Goal: Information Seeking & Learning: Learn about a topic

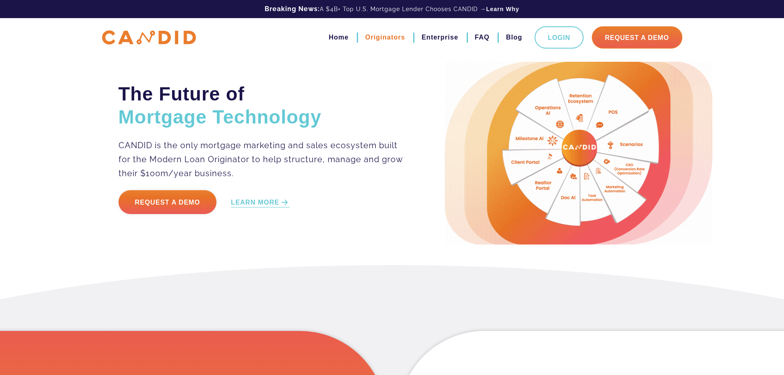
click at [374, 40] on link "Originators" at bounding box center [385, 37] width 40 height 14
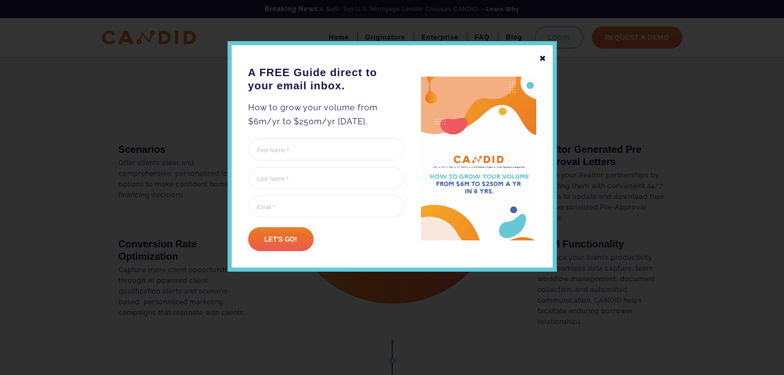
scroll to position [536, 0]
click at [544, 58] on div "✖" at bounding box center [542, 58] width 7 height 14
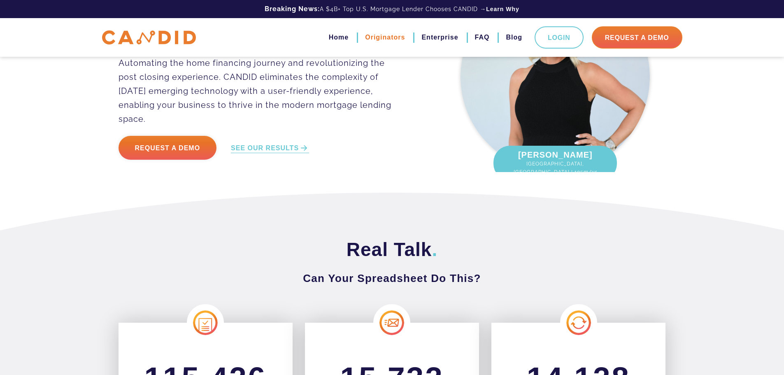
scroll to position [83, 0]
click at [392, 34] on link "Originators" at bounding box center [385, 37] width 40 height 14
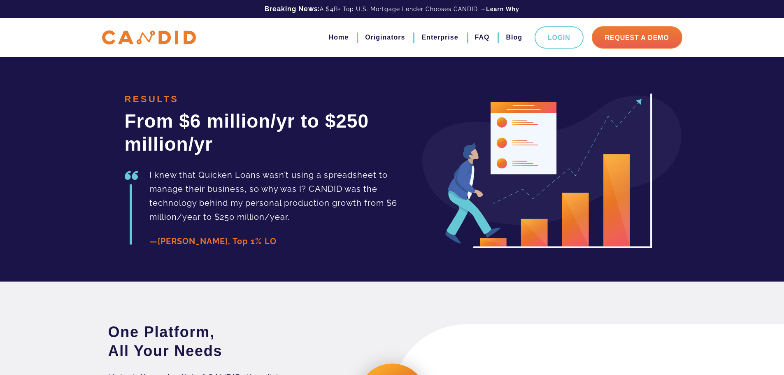
scroll to position [1851, 0]
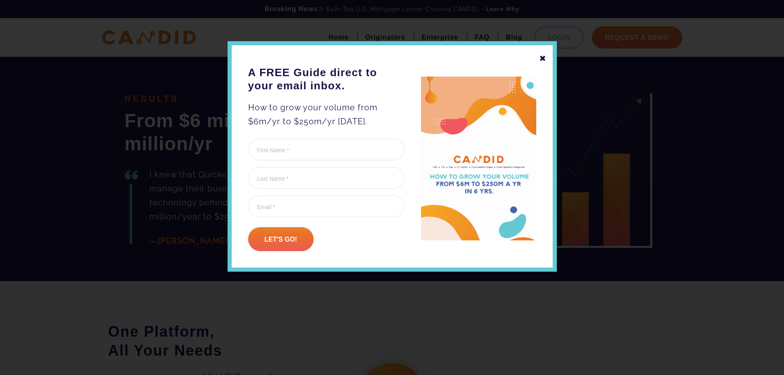
click at [544, 59] on div "✖" at bounding box center [542, 58] width 7 height 14
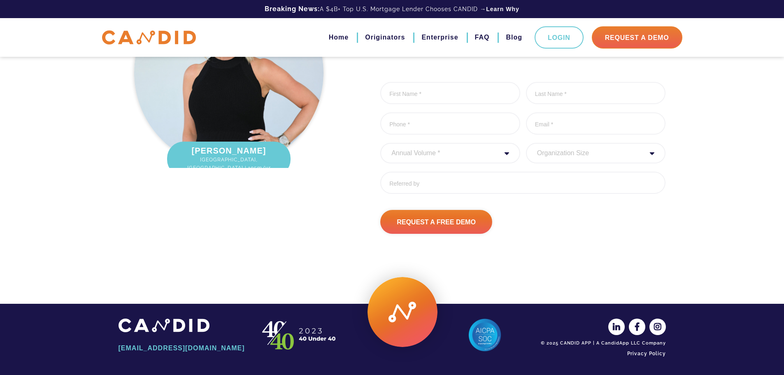
scroll to position [2758, 0]
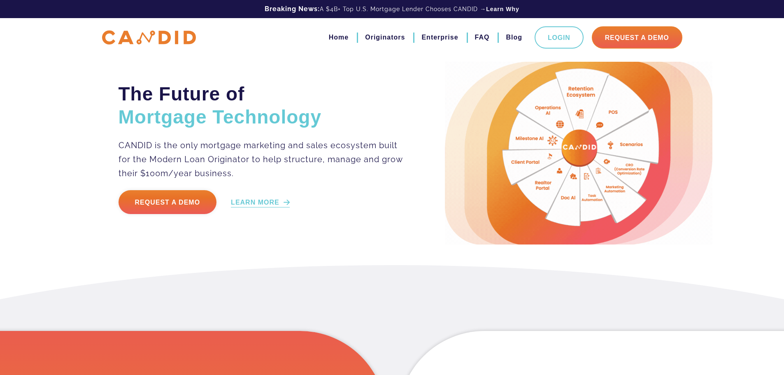
click at [256, 205] on link "LEARN MORE" at bounding box center [260, 202] width 59 height 9
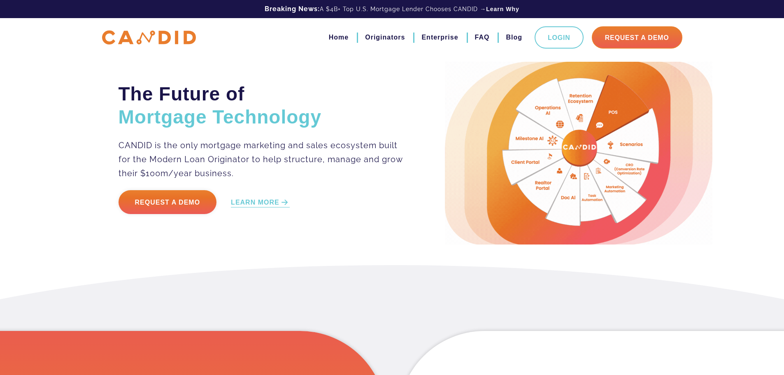
scroll to position [265, 0]
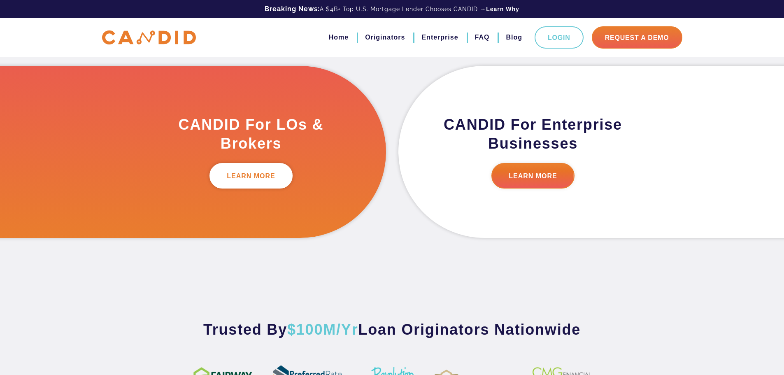
click at [243, 174] on link "LEARN MORE" at bounding box center [250, 176] width 83 height 26
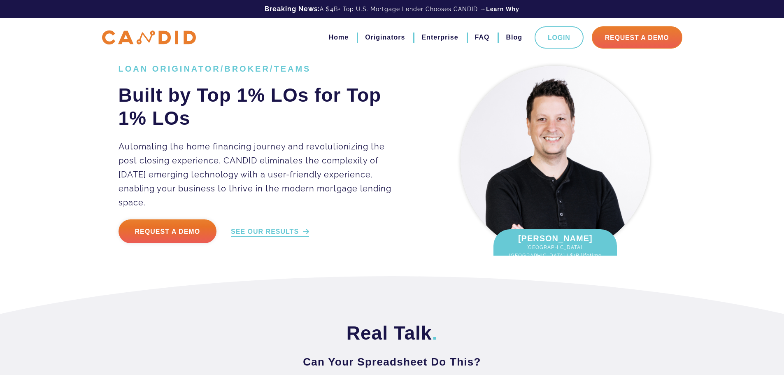
click at [274, 227] on link "SEE OUR RESULTS" at bounding box center [270, 231] width 78 height 9
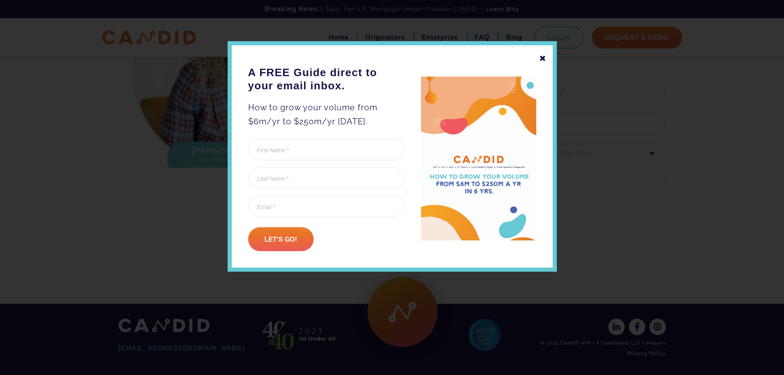
scroll to position [2758, 0]
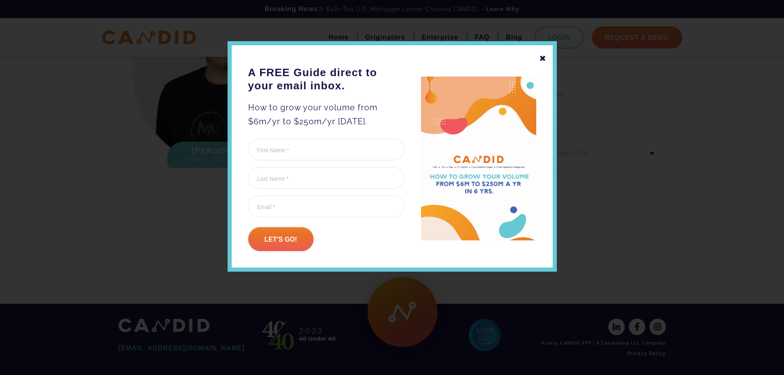
click at [546, 58] on div "✖" at bounding box center [542, 58] width 7 height 14
